Goal: Task Accomplishment & Management: Manage account settings

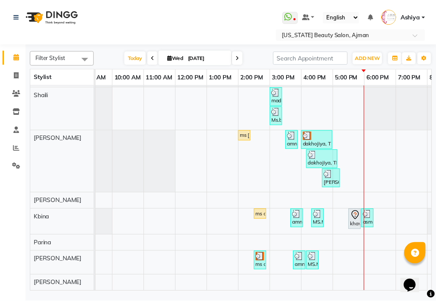
scroll to position [0, 343]
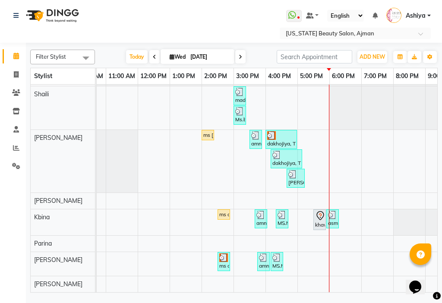
click at [331, 216] on div "asma, TK16, 05:55 PM-06:05 PM, [GEOGRAPHIC_DATA] (المنكير) (DH50),NAIL POLISH (…" at bounding box center [332, 219] width 11 height 16
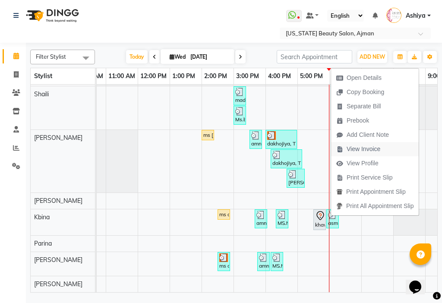
click at [367, 149] on span "View Invoice" at bounding box center [364, 149] width 34 height 9
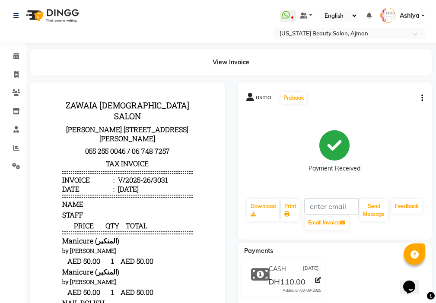
click at [262, 95] on span "asma" at bounding box center [263, 99] width 15 height 12
click at [19, 73] on span at bounding box center [16, 75] width 15 height 10
select select "service"
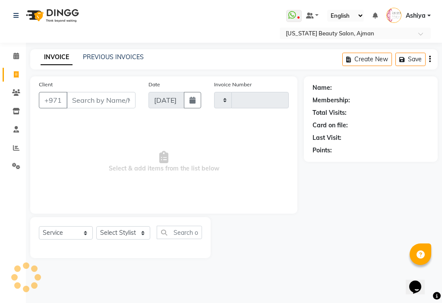
type input "3032"
select select "637"
click at [16, 51] on link "Calendar" at bounding box center [13, 56] width 21 height 14
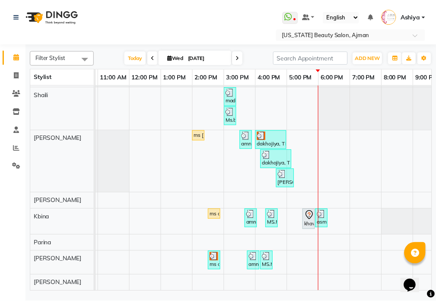
scroll to position [0, 361]
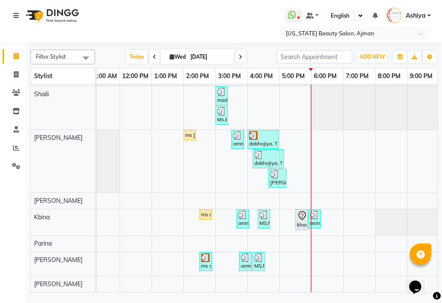
click at [311, 215] on div "asma, TK16, 05:55 PM-06:05 PM, [GEOGRAPHIC_DATA] (المنكير) (DH50),NAIL POLISH (…" at bounding box center [314, 219] width 11 height 16
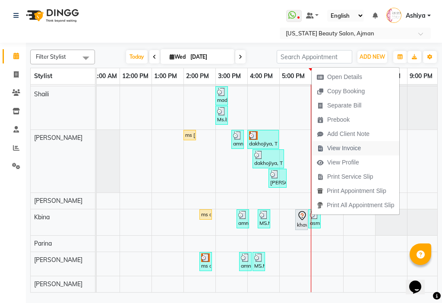
click at [341, 149] on span "View Invoice" at bounding box center [344, 148] width 34 height 9
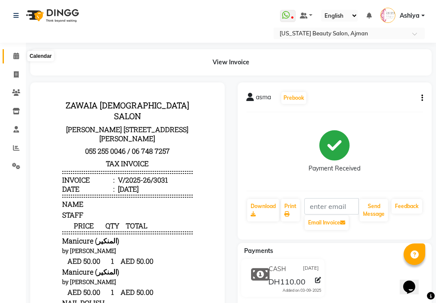
click at [19, 57] on icon at bounding box center [16, 56] width 6 height 6
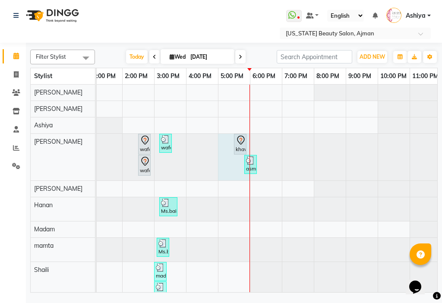
click at [250, 168] on div at bounding box center [250, 277] width 0 height 384
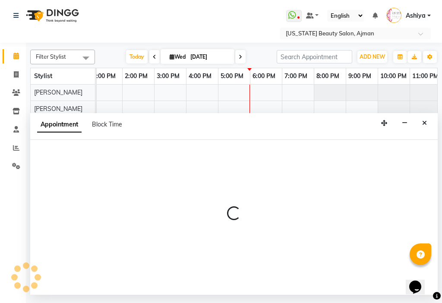
select select "48085"
select select "1020"
select select "tentative"
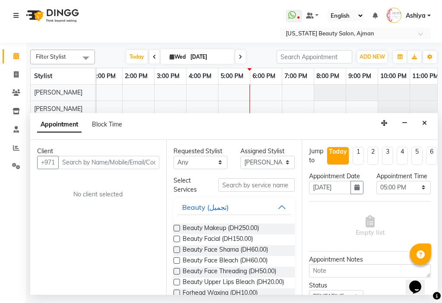
click at [431, 125] on div "Appointment Block Time" at bounding box center [234, 126] width 408 height 27
click at [424, 123] on icon "Close" at bounding box center [424, 123] width 5 height 6
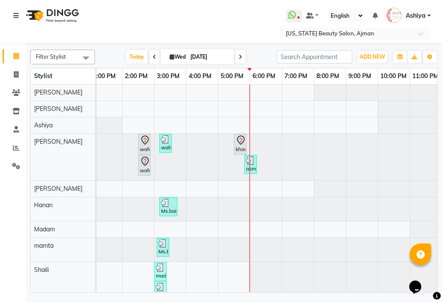
click at [253, 171] on div "asma, TK16, 05:50 PM-05:55 PM, [GEOGRAPHIC_DATA] (المنكير) (DH50)" at bounding box center [250, 164] width 11 height 16
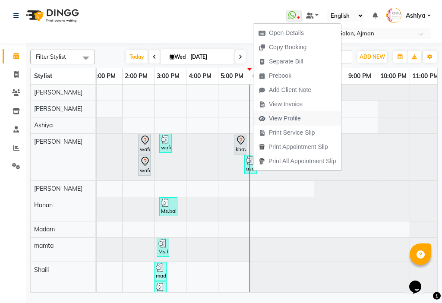
click at [273, 115] on span "View Profile" at bounding box center [285, 118] width 32 height 9
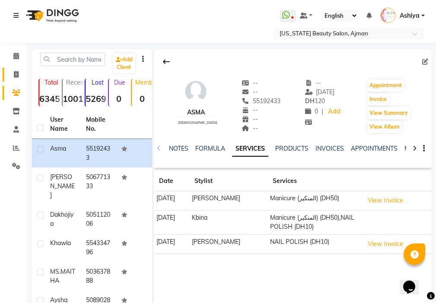
click at [17, 70] on span at bounding box center [16, 75] width 15 height 10
select select "service"
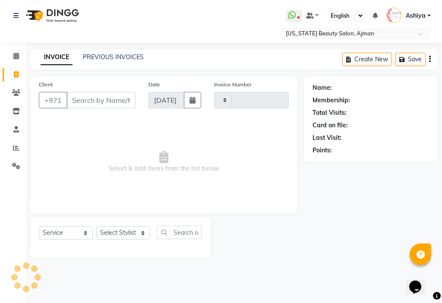
type input "3032"
select select "637"
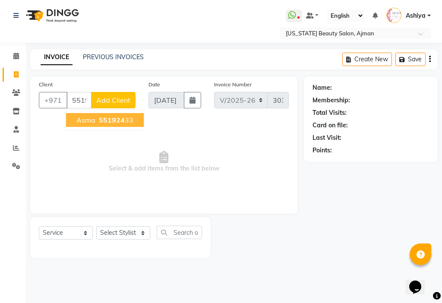
click at [124, 117] on ngb-highlight "551924 33" at bounding box center [115, 120] width 36 height 9
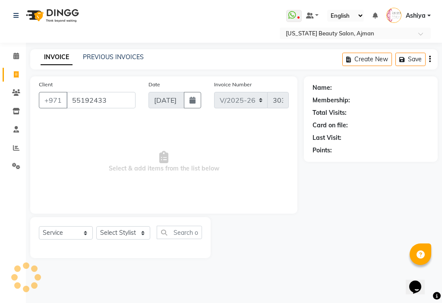
type input "55192433"
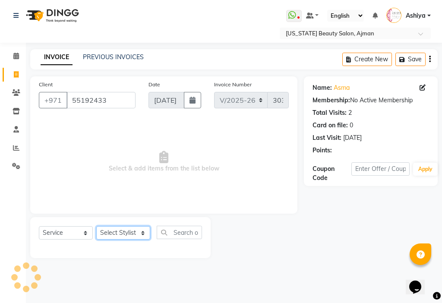
click at [114, 234] on select "Select Stylist [PERSON_NAME] [PERSON_NAME] Ashiya Cashier [PERSON_NAME] [PERSON…" at bounding box center [123, 232] width 54 height 13
select select "48085"
click at [96, 226] on select "Select Stylist [PERSON_NAME] [PERSON_NAME] Ashiya Cashier [PERSON_NAME] [PERSON…" at bounding box center [123, 232] width 54 height 13
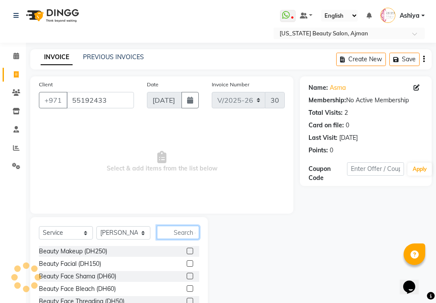
click at [185, 235] on input "text" at bounding box center [178, 232] width 42 height 13
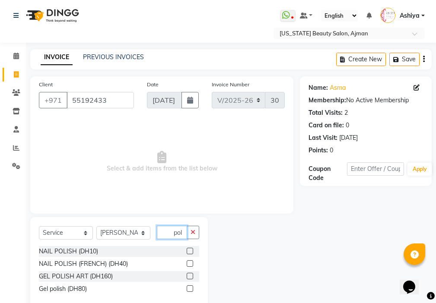
type input "pol"
click at [190, 251] on label at bounding box center [190, 251] width 6 height 6
click at [190, 251] on input "checkbox" at bounding box center [190, 252] width 6 height 6
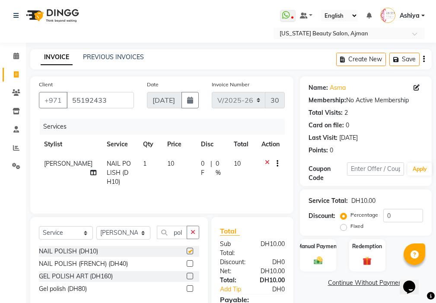
checkbox input "false"
click at [321, 255] on div "Manual Payment" at bounding box center [318, 255] width 38 height 34
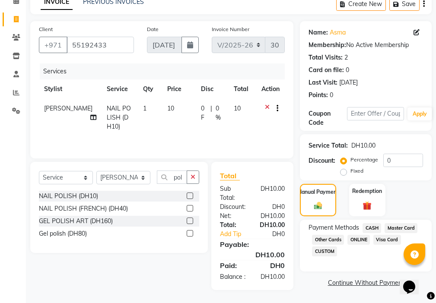
click at [398, 223] on span "Master Card" at bounding box center [400, 228] width 33 height 10
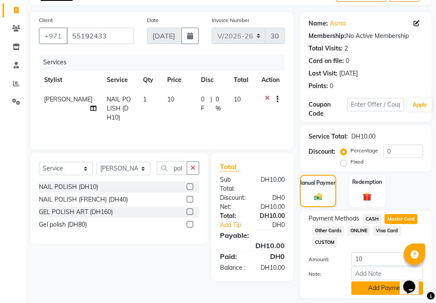
click at [377, 289] on button "Add Payment" at bounding box center [387, 288] width 72 height 13
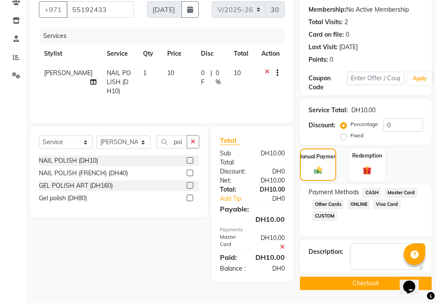
click at [369, 281] on button "Checkout" at bounding box center [366, 283] width 132 height 13
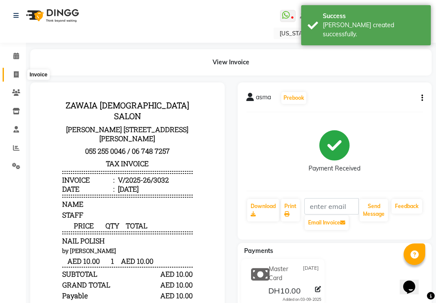
click at [12, 74] on span at bounding box center [16, 75] width 15 height 10
select select "service"
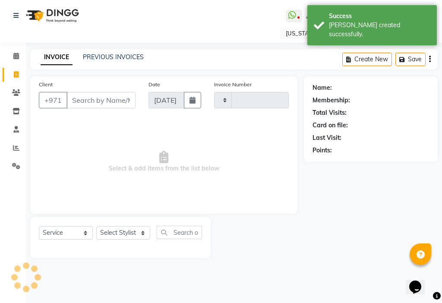
type input "3033"
select select "637"
click at [14, 55] on icon at bounding box center [16, 56] width 6 height 6
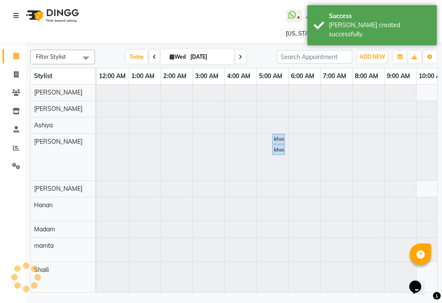
scroll to position [0, 192]
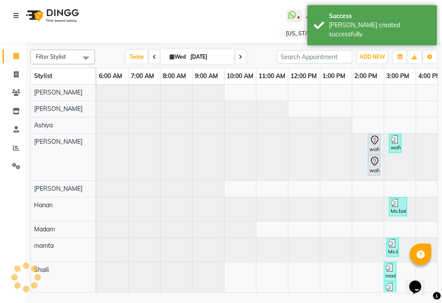
select select "9280"
select select "tentative"
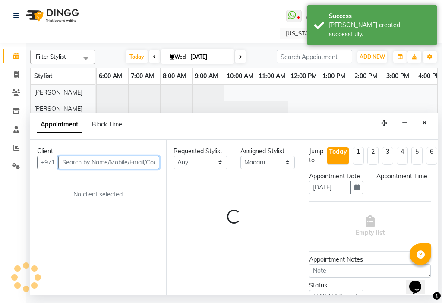
select select "420"
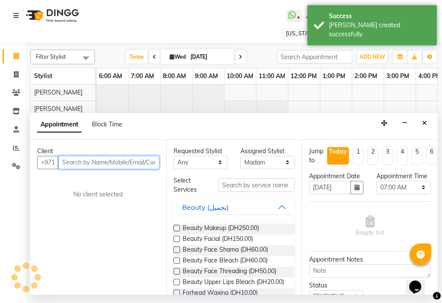
click at [74, 163] on input "text" at bounding box center [108, 162] width 101 height 13
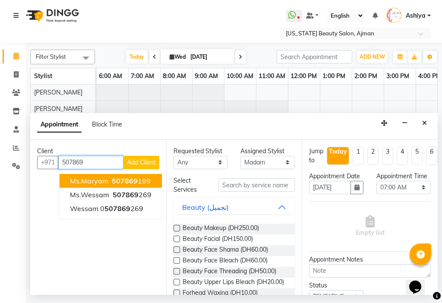
click at [127, 184] on span "507869" at bounding box center [125, 181] width 26 height 9
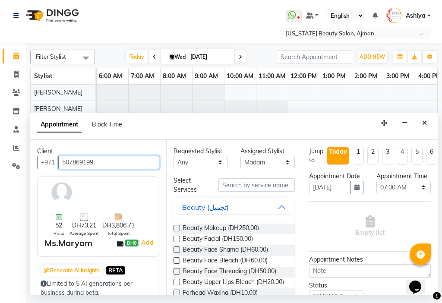
type input "507869199"
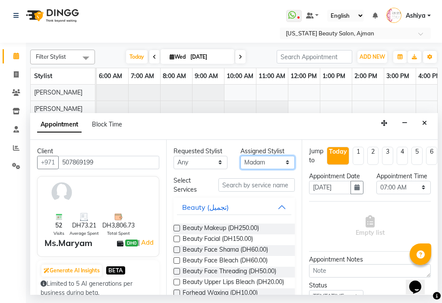
click at [254, 165] on select "Select [PERSON_NAME] [PERSON_NAME] [PERSON_NAME] [PERSON_NAME] [PERSON_NAME] ma…" at bounding box center [268, 162] width 54 height 13
select select "68692"
click at [241, 156] on select "Select [PERSON_NAME] [PERSON_NAME] [PERSON_NAME] [PERSON_NAME] [PERSON_NAME] ma…" at bounding box center [268, 162] width 54 height 13
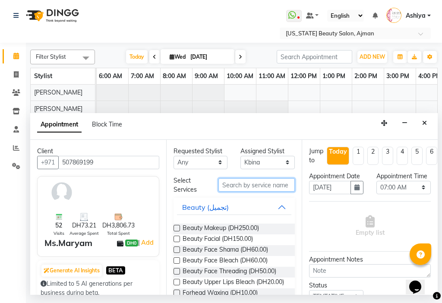
click at [253, 187] on input "text" at bounding box center [257, 184] width 77 height 13
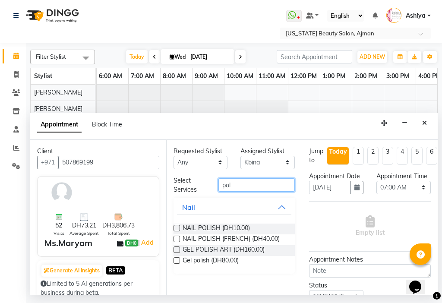
type input "pol"
click at [177, 228] on label at bounding box center [177, 228] width 6 height 6
click at [177, 228] on input "checkbox" at bounding box center [177, 229] width 6 height 6
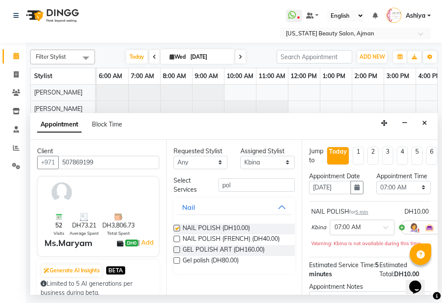
checkbox input "false"
click at [409, 194] on select "Select 12:00 AM 12:15 AM 12:30 AM 12:45 AM 01:00 AM 01:15 AM 01:30 AM 01:45 AM …" at bounding box center [404, 187] width 54 height 13
select select "405"
click at [377, 190] on select "Select 12:00 AM 12:15 AM 12:30 AM 12:45 AM 01:00 AM 01:15 AM 01:30 AM 01:45 AM …" at bounding box center [404, 187] width 54 height 13
click at [259, 165] on select "Select [PERSON_NAME] [PERSON_NAME] [PERSON_NAME] [PERSON_NAME] [PERSON_NAME] ma…" at bounding box center [268, 162] width 54 height 13
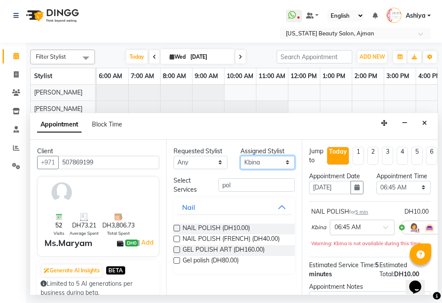
select select "89321"
click at [241, 156] on select "Select [PERSON_NAME] [PERSON_NAME] [PERSON_NAME] [PERSON_NAME] [PERSON_NAME] ma…" at bounding box center [268, 162] width 54 height 13
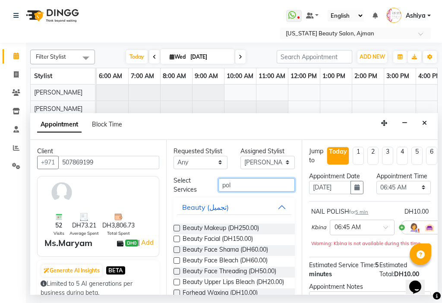
click at [248, 181] on input "pol" at bounding box center [257, 184] width 77 height 13
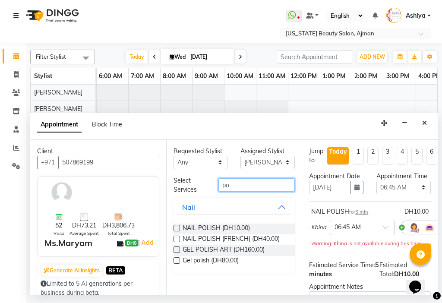
type input "po"
click at [175, 228] on label at bounding box center [177, 228] width 6 height 6
click at [175, 228] on input "checkbox" at bounding box center [177, 229] width 6 height 6
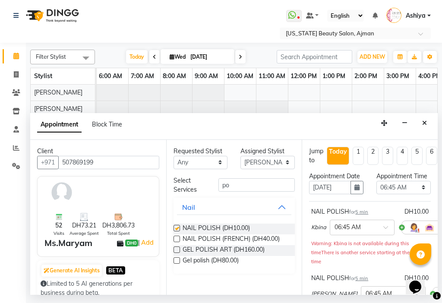
checkbox input "false"
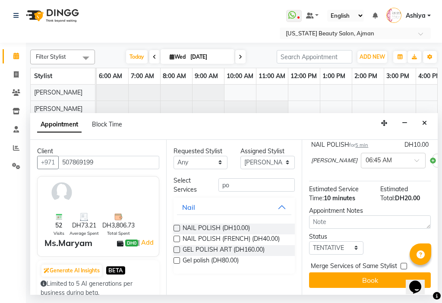
scroll to position [149, 0]
click at [323, 242] on select "Select TENTATIVE CONFIRM CHECK-IN UPCOMING" at bounding box center [336, 247] width 54 height 13
select select "check-in"
click at [309, 241] on select "Select TENTATIVE CONFIRM CHECK-IN UPCOMING" at bounding box center [336, 247] width 54 height 13
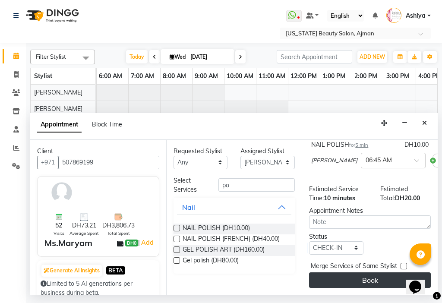
click at [335, 273] on button "Book" at bounding box center [370, 281] width 122 height 16
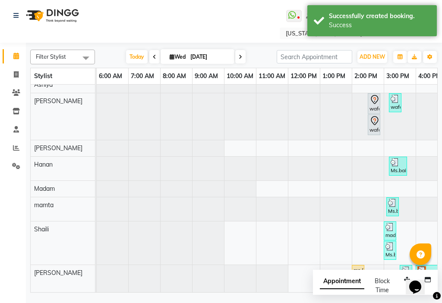
scroll to position [29, 0]
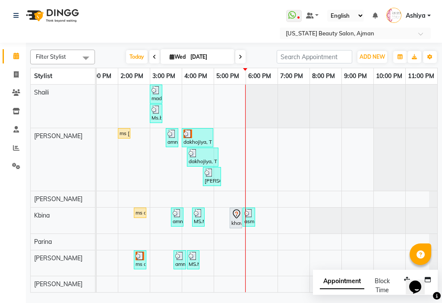
click at [374, 278] on div "Appointment Block Time" at bounding box center [355, 286] width 70 height 18
click at [403, 281] on button "button" at bounding box center [407, 279] width 14 height 13
click at [404, 280] on button "button" at bounding box center [407, 279] width 14 height 13
click at [337, 284] on span "Appointment" at bounding box center [342, 282] width 44 height 16
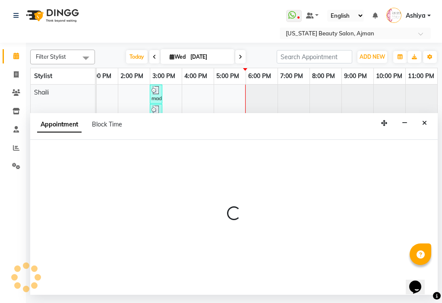
select select "tentative"
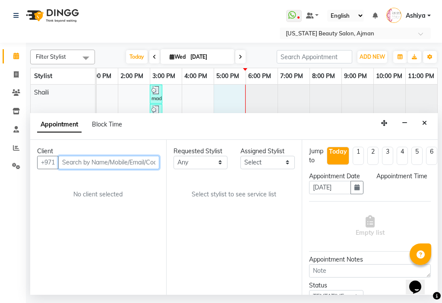
click at [216, 100] on div "khawla, TK10, 05:30 AM-05:35 AM, Pedicure (البدكير) wafa, TK02, 02:30 PM-02:35 …" at bounding box center [53, 99] width 767 height 385
click at [426, 123] on icon "Close" at bounding box center [424, 123] width 5 height 6
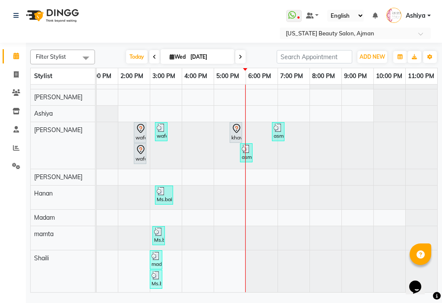
drag, startPoint x: 438, startPoint y: 181, endPoint x: 442, endPoint y: 154, distance: 27.1
click at [442, 154] on div "Filter Stylist Select All [PERSON_NAME] [PERSON_NAME] [PERSON_NAME] [PERSON_NAM…" at bounding box center [234, 169] width 416 height 252
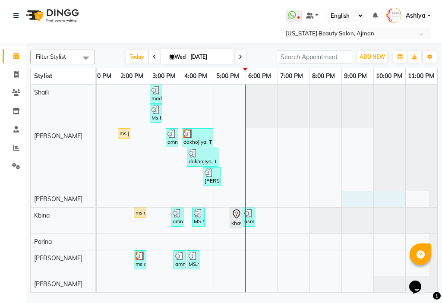
click at [367, 193] on div "khawla, TK10, 05:30 AM-05:35 AM, Pedicure (البدكير) wafa, TK02, 02:30 PM-02:35 …" at bounding box center [53, 99] width 767 height 385
select select "89320"
select select "1260"
select select "tentative"
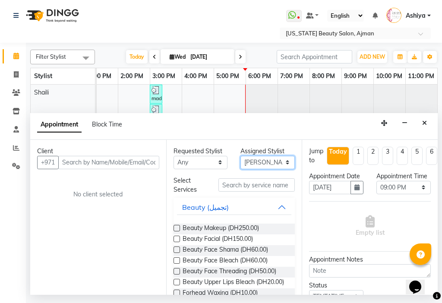
click at [252, 165] on select "Select [PERSON_NAME] [PERSON_NAME] [PERSON_NAME] [PERSON_NAME] [PERSON_NAME] ma…" at bounding box center [268, 162] width 54 height 13
select select "89321"
click at [241, 156] on select "Select [PERSON_NAME] [PERSON_NAME] [PERSON_NAME] [PERSON_NAME] [PERSON_NAME] ma…" at bounding box center [268, 162] width 54 height 13
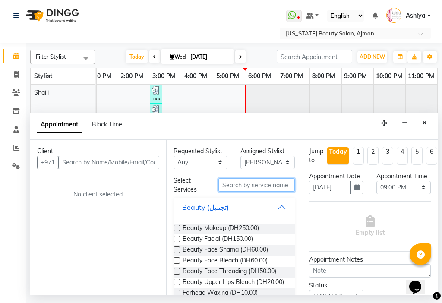
click at [250, 184] on input "text" at bounding box center [257, 184] width 77 height 13
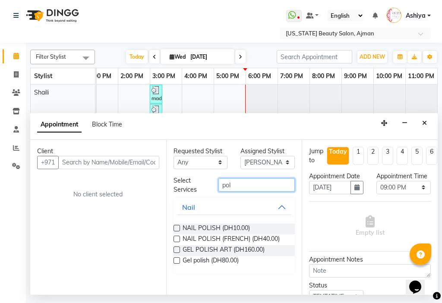
type input "pol"
click at [176, 228] on label at bounding box center [177, 228] width 6 height 6
click at [176, 228] on input "checkbox" at bounding box center [177, 229] width 6 height 6
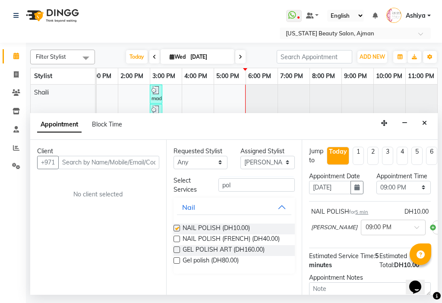
checkbox input "false"
click at [401, 194] on select "Select 12:00 AM 12:15 AM 12:30 AM 12:45 AM 01:00 AM 01:15 AM 01:30 AM 01:45 AM …" at bounding box center [404, 187] width 54 height 13
select select "1125"
click at [377, 190] on select "Select 12:00 AM 12:15 AM 12:30 AM 12:45 AM 01:00 AM 01:15 AM 01:30 AM 01:45 AM …" at bounding box center [404, 187] width 54 height 13
click at [261, 162] on select "Select [PERSON_NAME] [PERSON_NAME] [PERSON_NAME] [PERSON_NAME] [PERSON_NAME] ma…" at bounding box center [268, 162] width 54 height 13
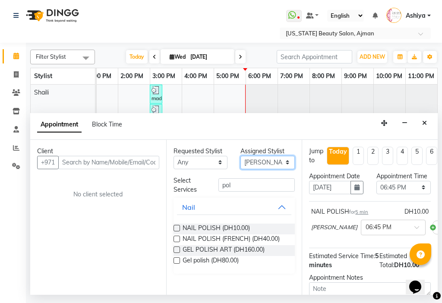
select select "68692"
click at [241, 156] on select "Select [PERSON_NAME] [PERSON_NAME] [PERSON_NAME] [PERSON_NAME] [PERSON_NAME] ma…" at bounding box center [268, 162] width 54 height 13
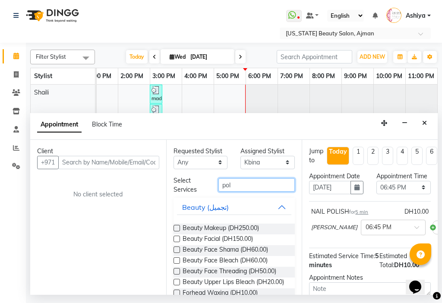
click at [235, 180] on input "pol" at bounding box center [257, 184] width 77 height 13
type input "p"
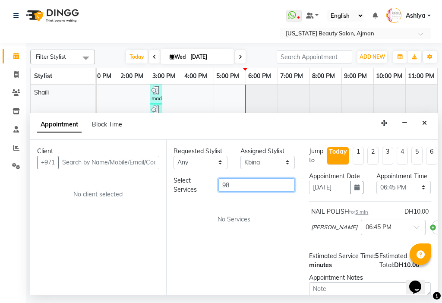
type input "9"
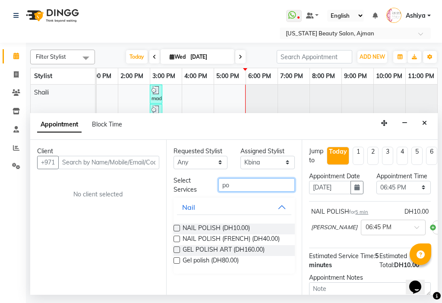
type input "po"
click at [174, 226] on label at bounding box center [177, 228] width 6 height 6
click at [174, 226] on input "checkbox" at bounding box center [177, 229] width 6 height 6
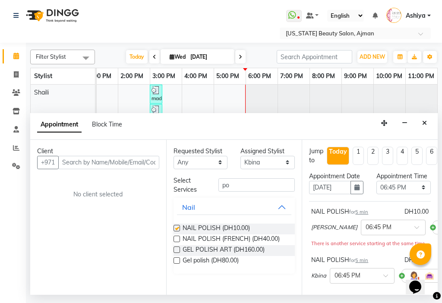
checkbox input "false"
click at [387, 194] on select "Select 12:00 AM 12:15 AM 12:30 AM 12:45 AM 01:00 AM 01:15 AM 01:30 AM 01:45 AM …" at bounding box center [404, 187] width 54 height 13
select select "1140"
click at [377, 190] on select "Select 12:00 AM 12:15 AM 12:30 AM 12:45 AM 01:00 AM 01:15 AM 01:30 AM 01:45 AM …" at bounding box center [404, 187] width 54 height 13
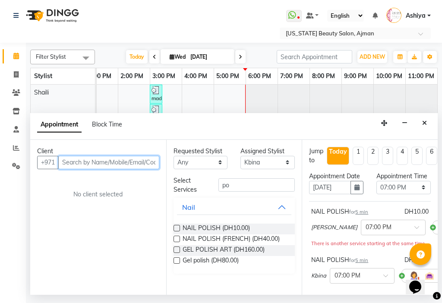
click at [75, 166] on input "text" at bounding box center [108, 162] width 101 height 13
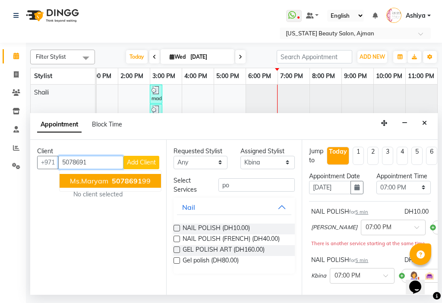
click at [87, 183] on span "Ms.Maryam" at bounding box center [89, 181] width 38 height 9
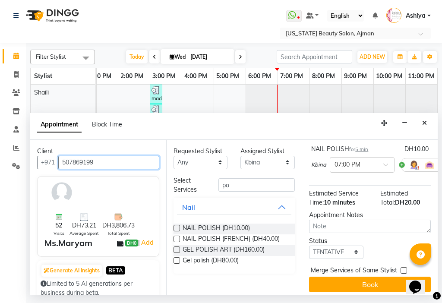
scroll to position [131, 0]
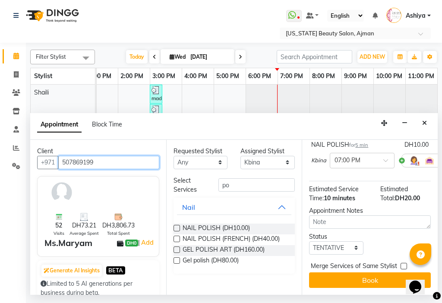
type input "507869199"
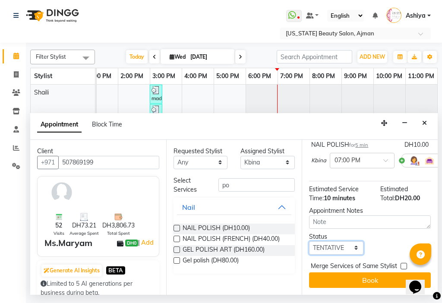
click at [330, 242] on select "Select TENTATIVE CONFIRM CHECK-IN UPCOMING" at bounding box center [336, 247] width 54 height 13
click at [309, 241] on select "Select TENTATIVE CONFIRM CHECK-IN UPCOMING" at bounding box center [336, 247] width 54 height 13
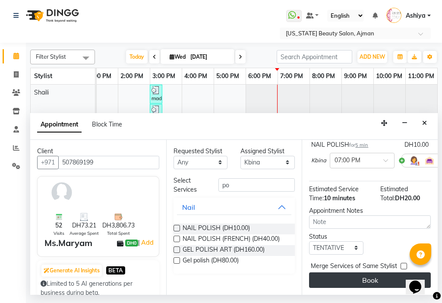
click at [341, 275] on button "Book" at bounding box center [370, 281] width 122 height 16
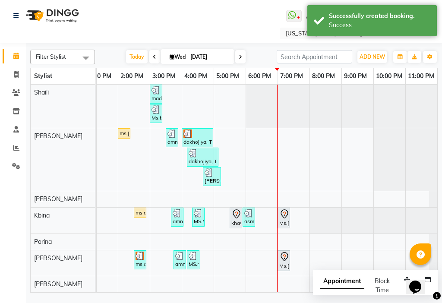
click at [280, 217] on div "Ms.[PERSON_NAME], TK19, 07:00 PM-07:05 PM, NAIL [DEMOGRAPHIC_DATA]" at bounding box center [284, 218] width 11 height 18
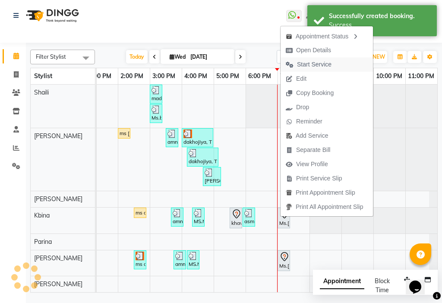
click at [293, 62] on icon "button" at bounding box center [290, 65] width 8 height 6
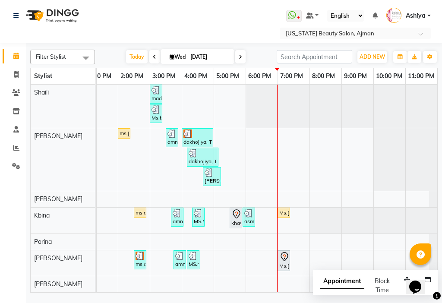
click at [279, 255] on icon at bounding box center [284, 257] width 10 height 10
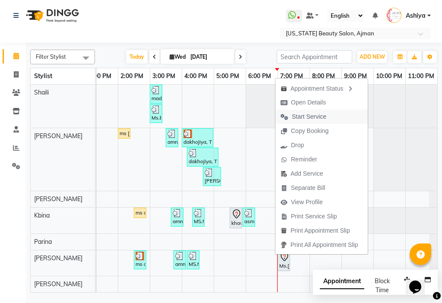
click at [292, 115] on span "Start Service" at bounding box center [309, 116] width 35 height 9
